Goal: Information Seeking & Learning: Understand process/instructions

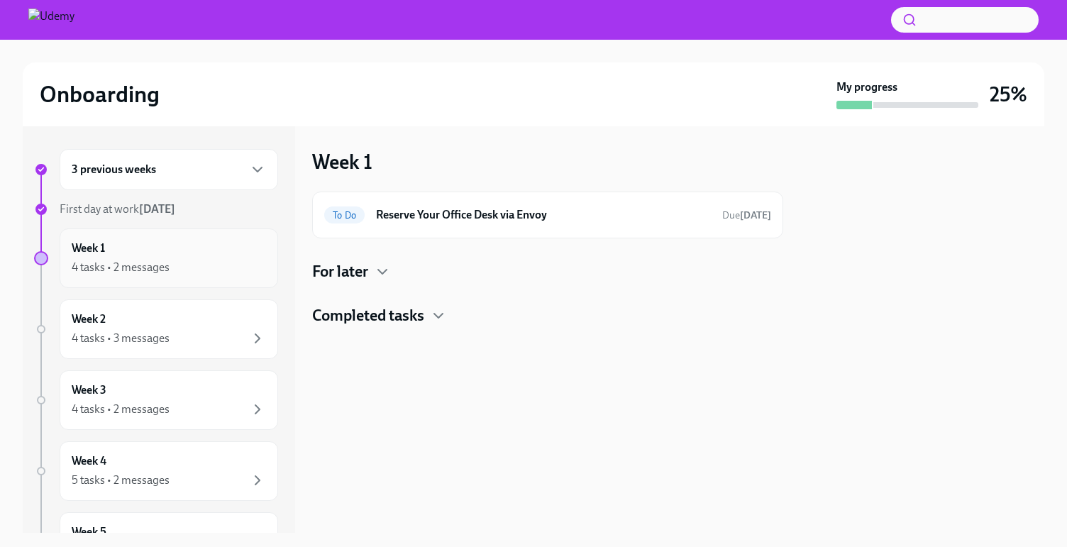
click at [137, 254] on div "Week 1 4 tasks • 2 messages" at bounding box center [169, 258] width 194 height 35
click at [416, 270] on div "For later" at bounding box center [547, 271] width 471 height 21
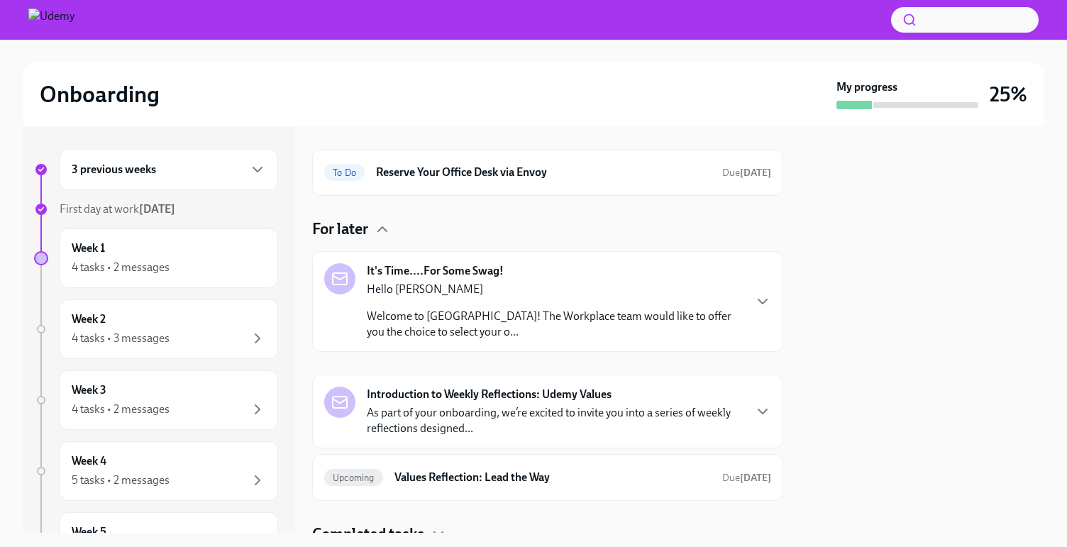
scroll to position [100, 0]
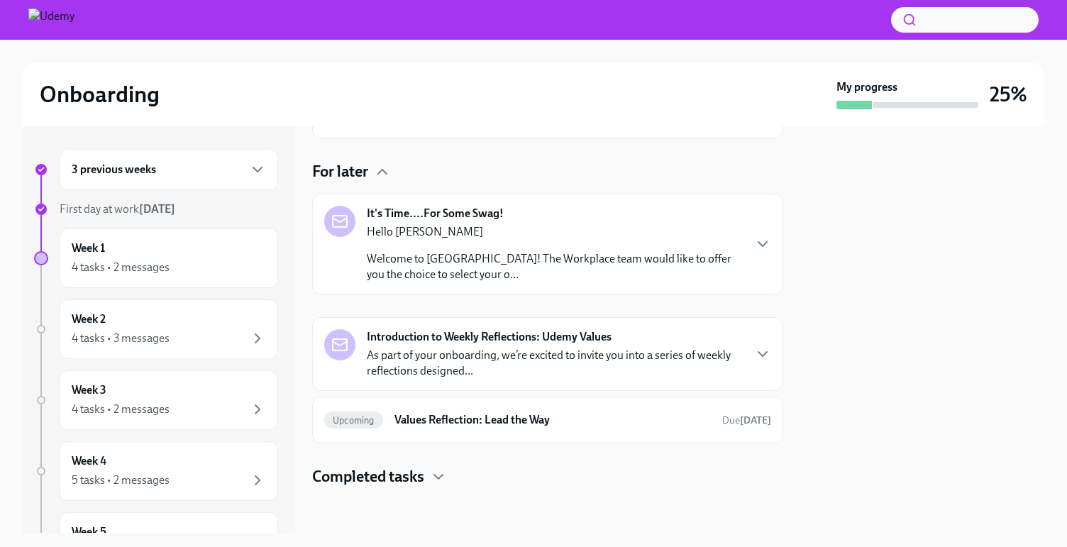
click at [490, 356] on p "As part of your onboarding, we’re excited to invite you into a series of weekly…" at bounding box center [555, 363] width 376 height 31
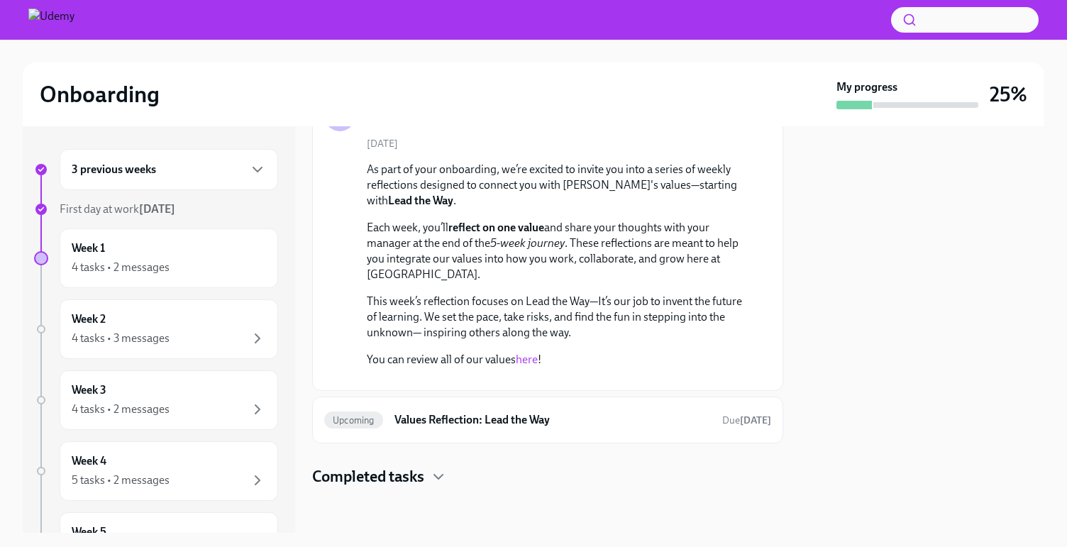
scroll to position [462, 0]
click at [484, 428] on h6 "Values Reflection: Lead the Way" at bounding box center [552, 420] width 316 height 16
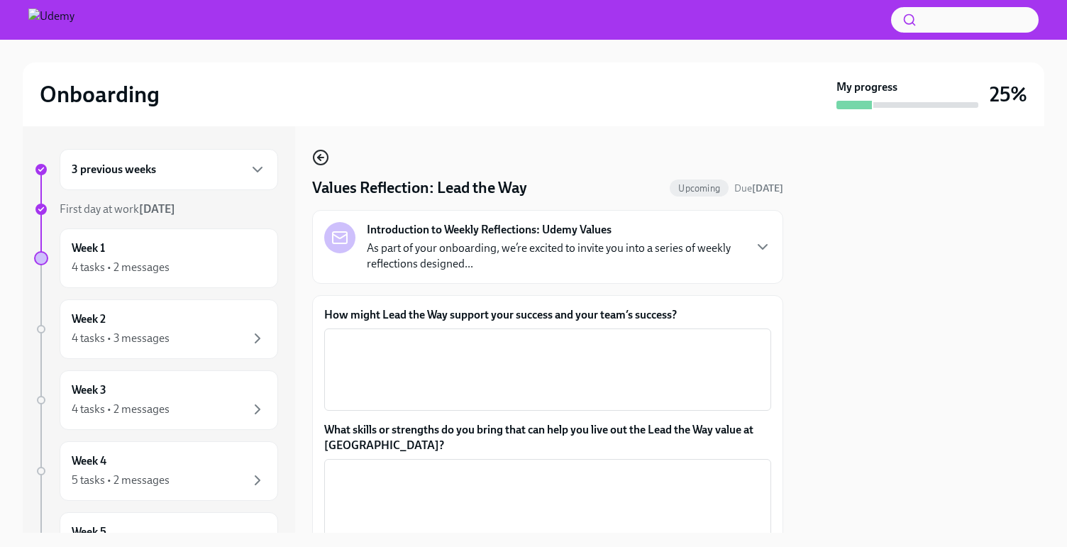
click at [319, 153] on icon "button" at bounding box center [320, 157] width 17 height 17
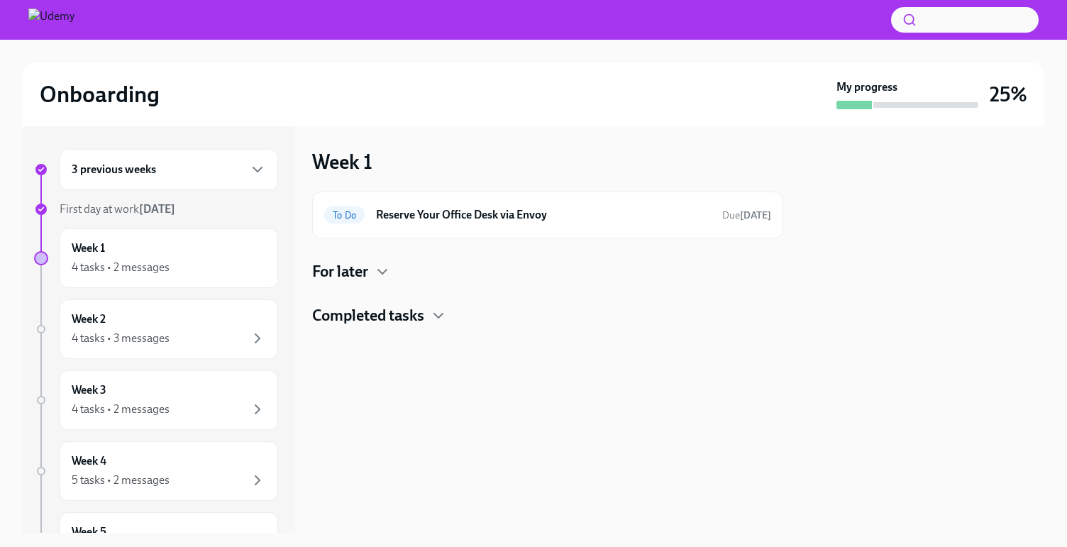
click at [471, 275] on div "For later" at bounding box center [547, 271] width 471 height 21
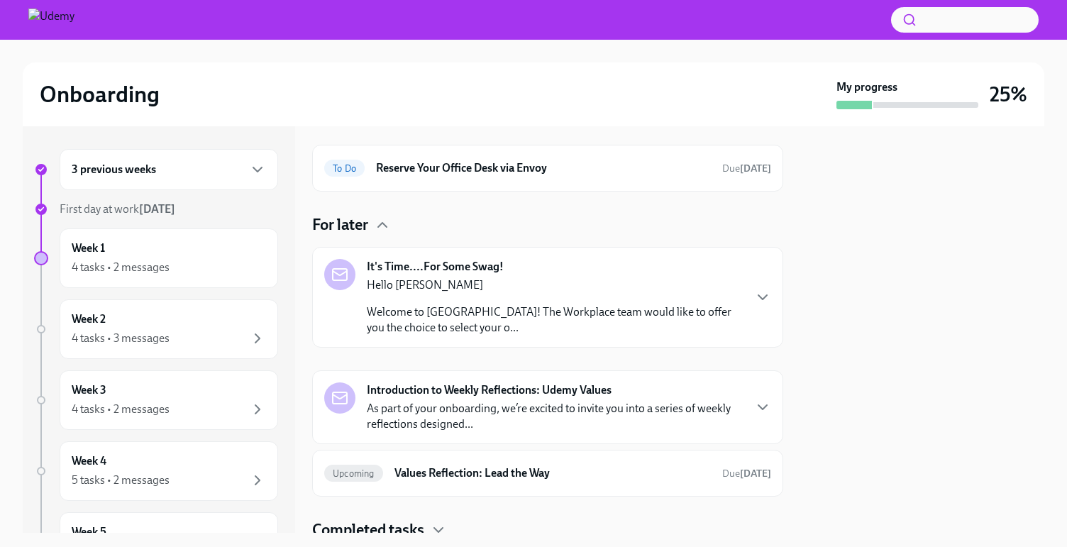
scroll to position [100, 0]
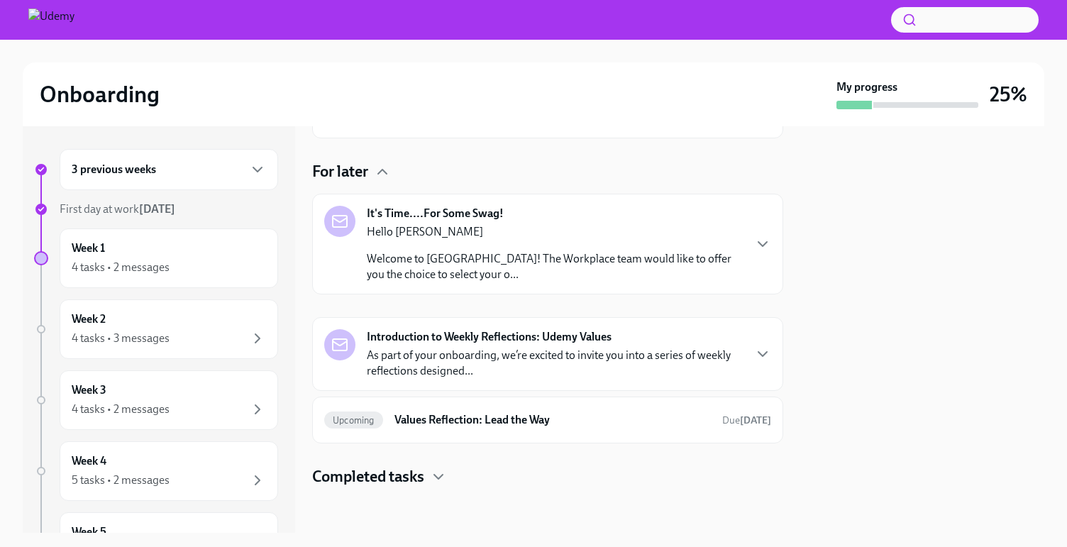
click at [550, 341] on strong "Introduction to Weekly Reflections: Udemy Values" at bounding box center [489, 337] width 245 height 16
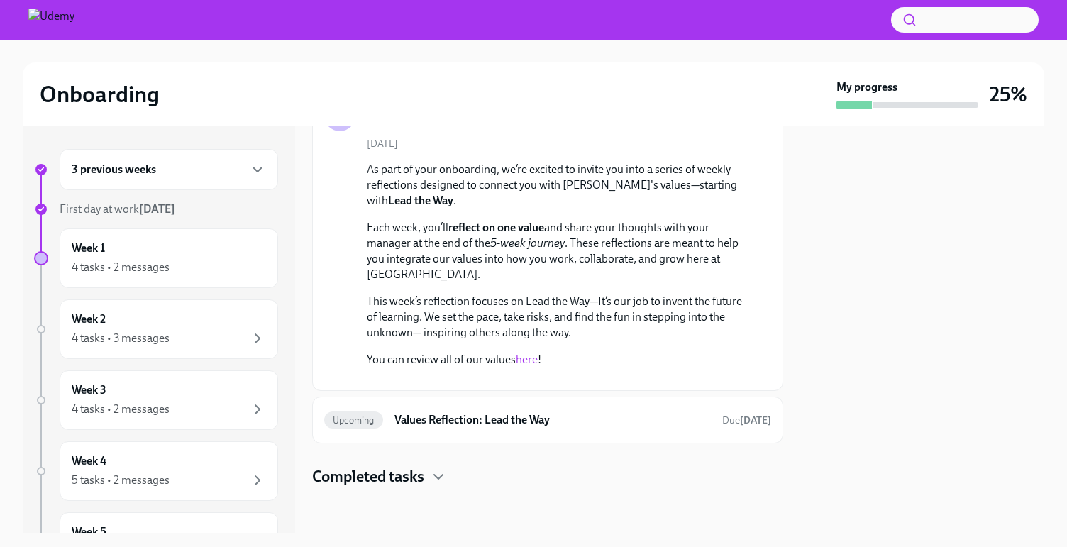
scroll to position [387, 0]
click at [532, 353] on link "here" at bounding box center [527, 359] width 22 height 13
